Goal: Transaction & Acquisition: Purchase product/service

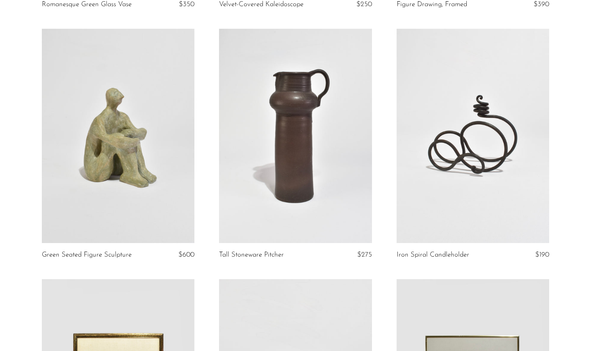
scroll to position [297, 0]
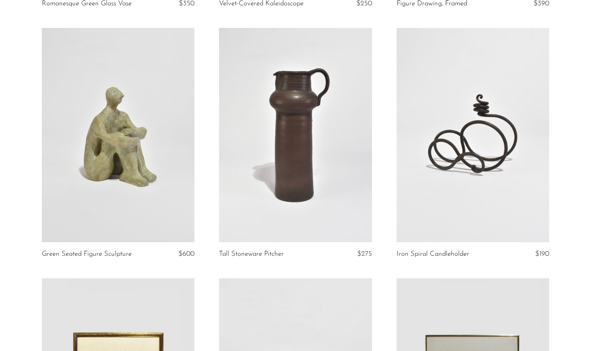
click at [156, 118] on link at bounding box center [118, 135] width 153 height 214
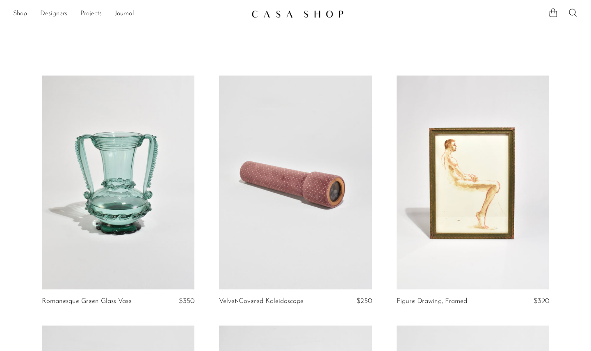
scroll to position [0, 0]
click at [23, 11] on link "Shop" at bounding box center [20, 14] width 14 height 11
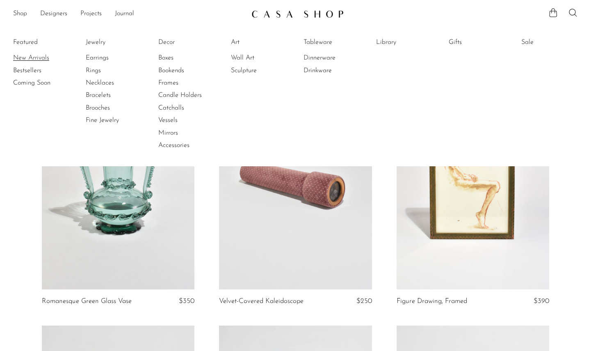
click at [27, 58] on link "New Arrivals" at bounding box center [44, 57] width 62 height 9
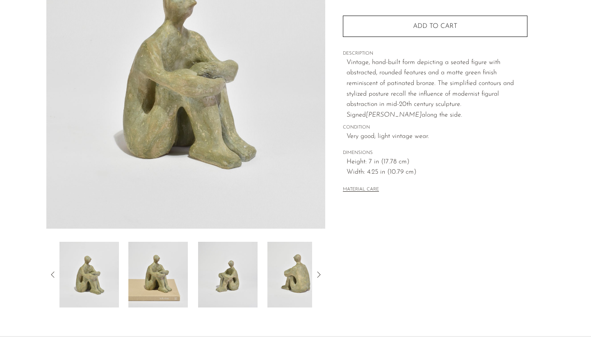
scroll to position [178, 0]
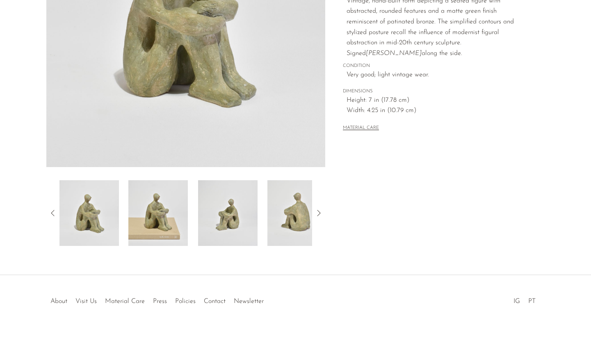
click at [160, 228] on img at bounding box center [157, 213] width 59 height 66
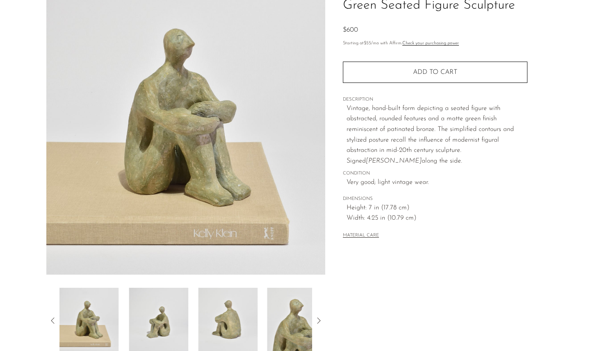
scroll to position [65, 0]
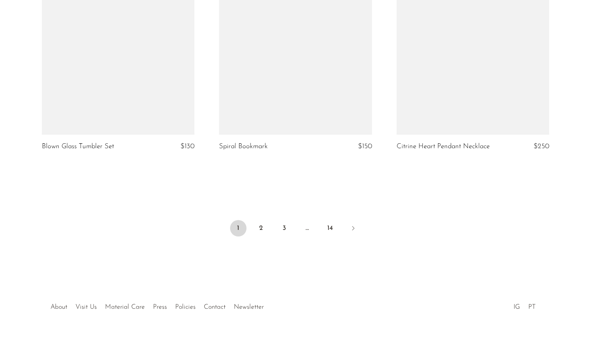
scroll to position [2920, 0]
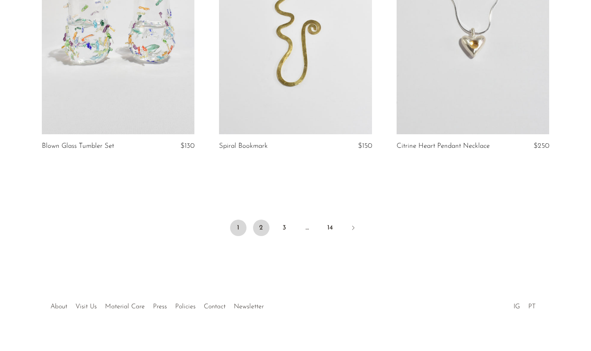
click at [258, 219] on link "2" at bounding box center [261, 227] width 16 height 16
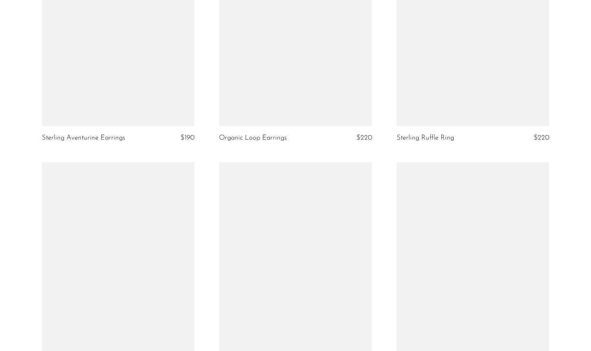
scroll to position [2942, 0]
